Goal: Find contact information: Find contact information

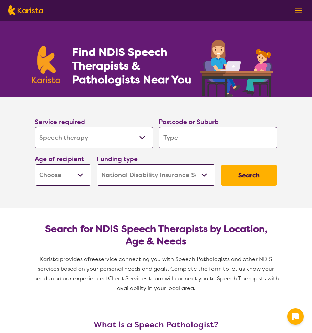
select select "Speech therapy"
select select "NDIS"
select select "Speech therapy"
select select "NDIS"
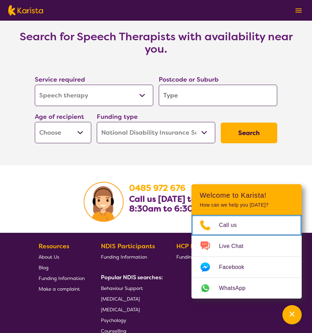
scroll to position [1009, 0]
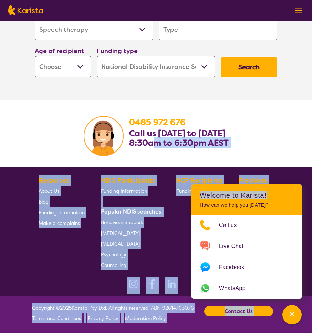
drag, startPoint x: 271, startPoint y: 195, endPoint x: 174, endPoint y: 138, distance: 113.0
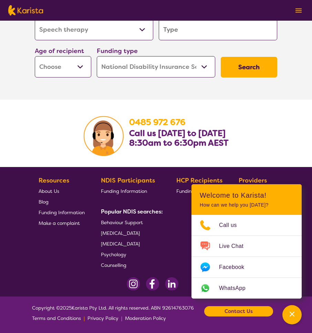
click at [290, 126] on section "[PHONE_NUMBER] Call us [DATE] to [DATE] 8:30am to 6:30pm AEST" at bounding box center [156, 132] width 312 height 67
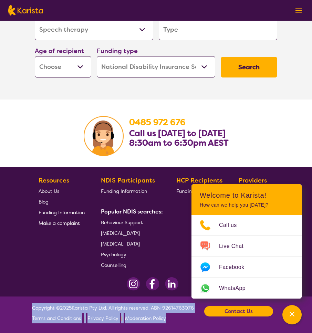
drag, startPoint x: 31, startPoint y: 307, endPoint x: 186, endPoint y: 323, distance: 155.7
click at [186, 323] on footer "Copyright © 2025 Karista Pty Ltd. All rights reserved. ABN 92614763076 Terms an…" at bounding box center [156, 314] width 312 height 36
copy span "Copyright © 2025 Karista Pty Ltd. All rights reserved. ABN 92614763076 Terms an…"
